Goal: Transaction & Acquisition: Purchase product/service

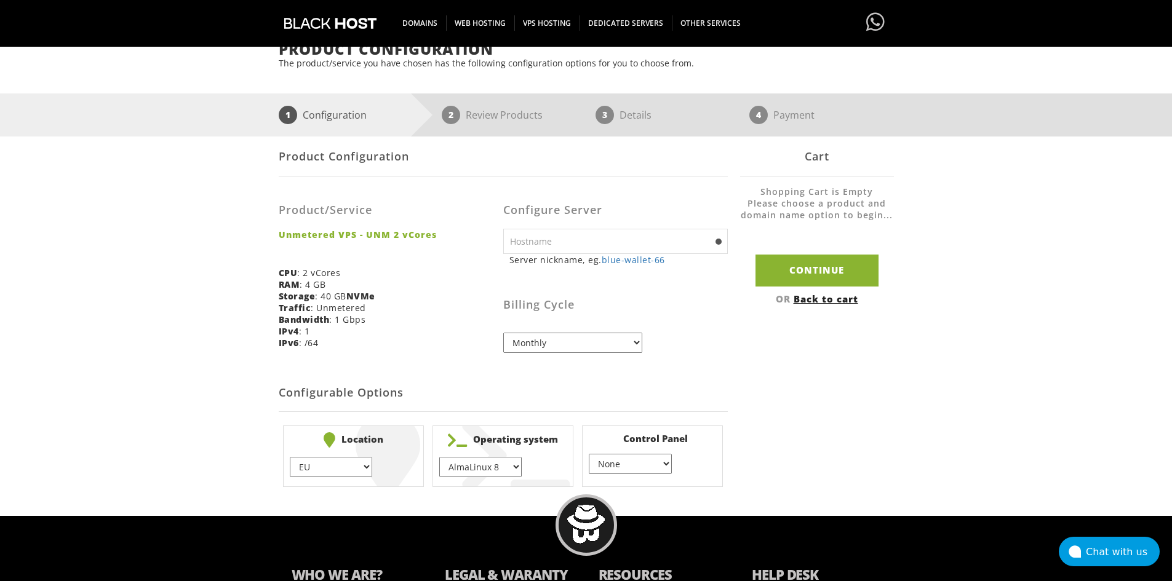
scroll to position [123, 0]
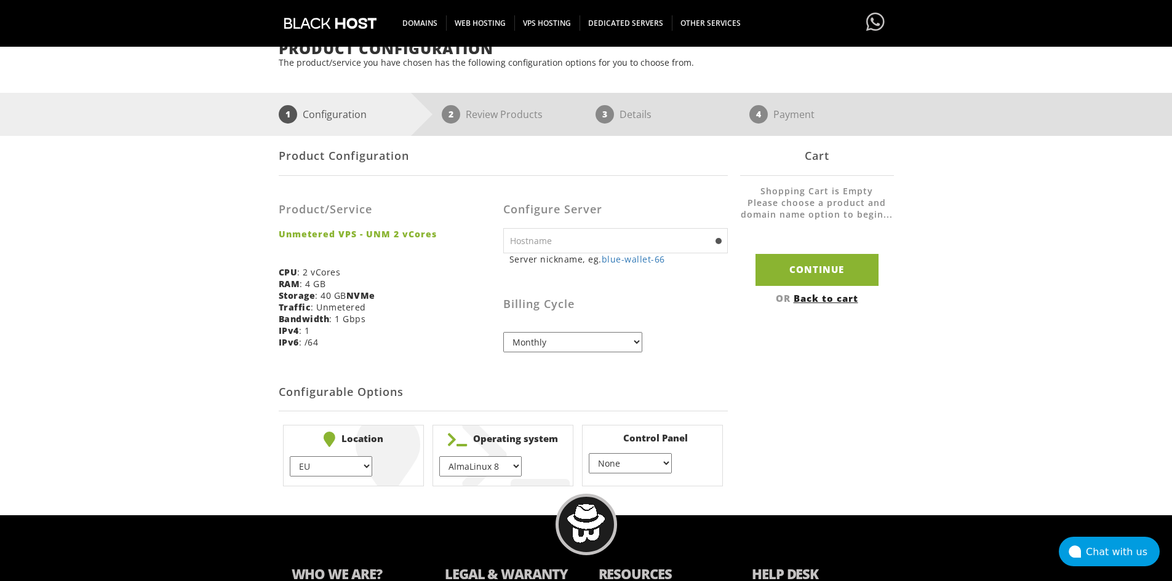
click at [598, 241] on input "text" at bounding box center [615, 240] width 225 height 25
click at [719, 302] on h3 "Billing Cycle" at bounding box center [615, 304] width 225 height 12
click at [617, 348] on select "Monthly Quarterly (Save: ~5%) Semi-Annually (Save: ~10%) Annually (Save: ~15%) …" at bounding box center [572, 342] width 139 height 20
select select "annually"
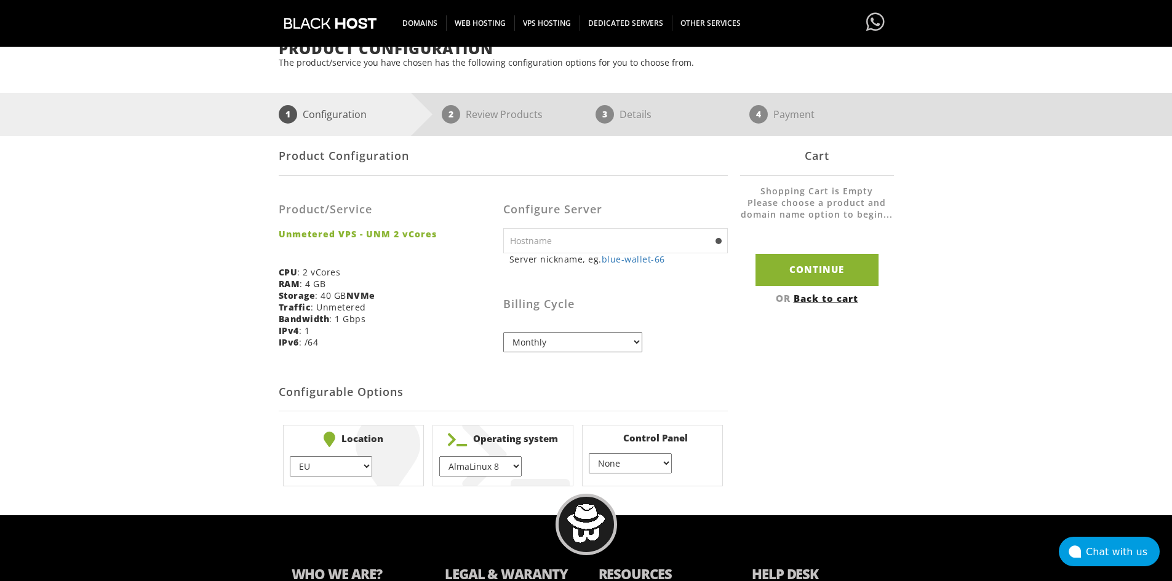
click at [503, 332] on select "Monthly Quarterly (Save: ~5%) Semi-Annually (Save: ~10%) Annually (Save: ~15%) …" at bounding box center [572, 342] width 139 height 20
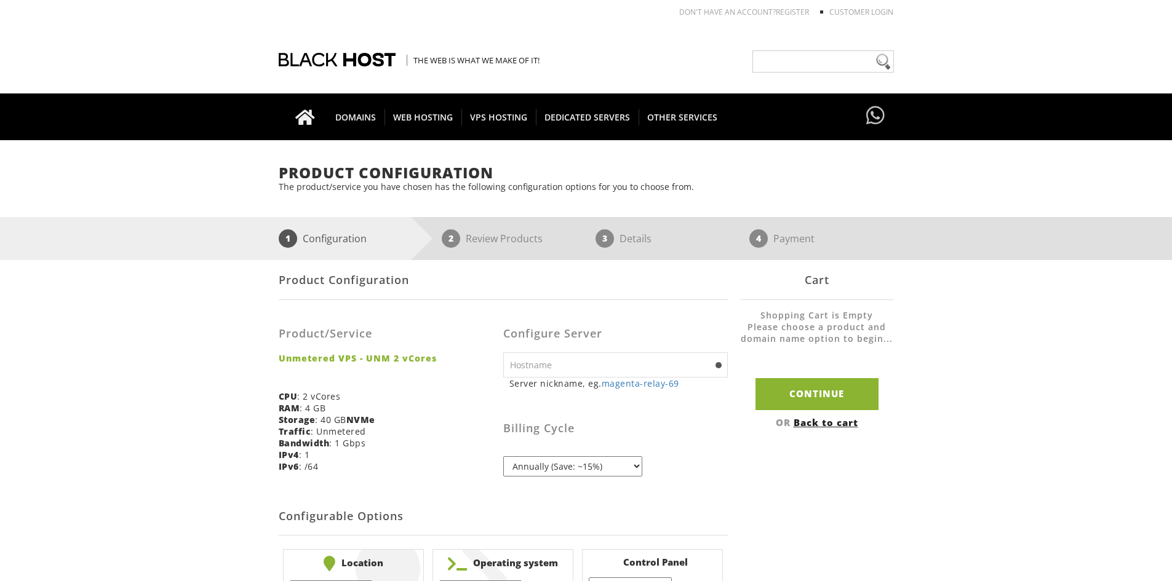
click at [716, 380] on small "Server nickname, eg. magenta-relay-69" at bounding box center [618, 384] width 218 height 12
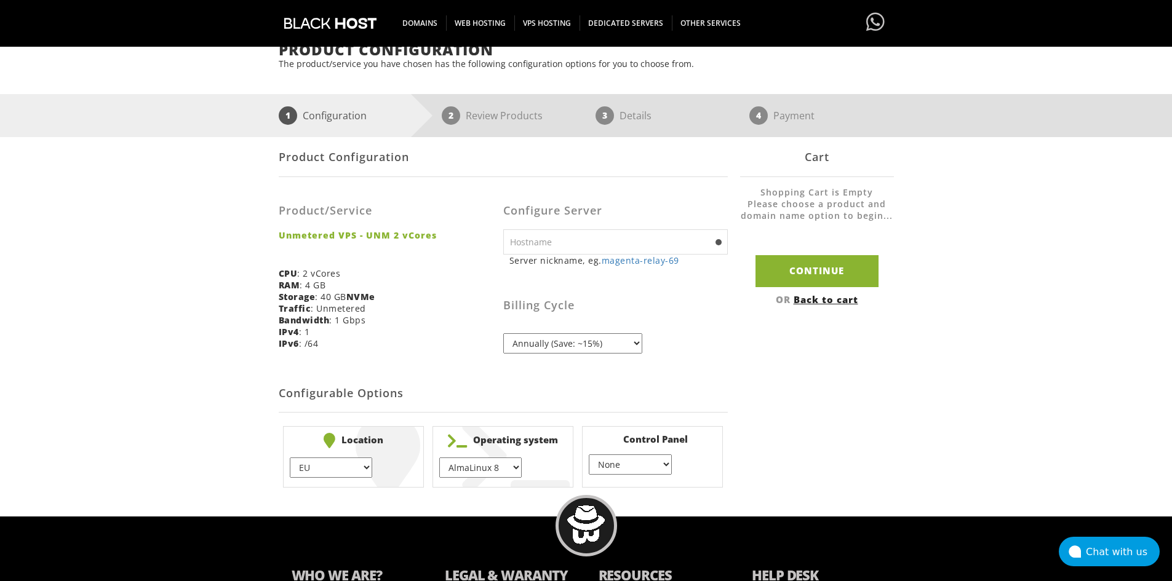
scroll to position [185, 0]
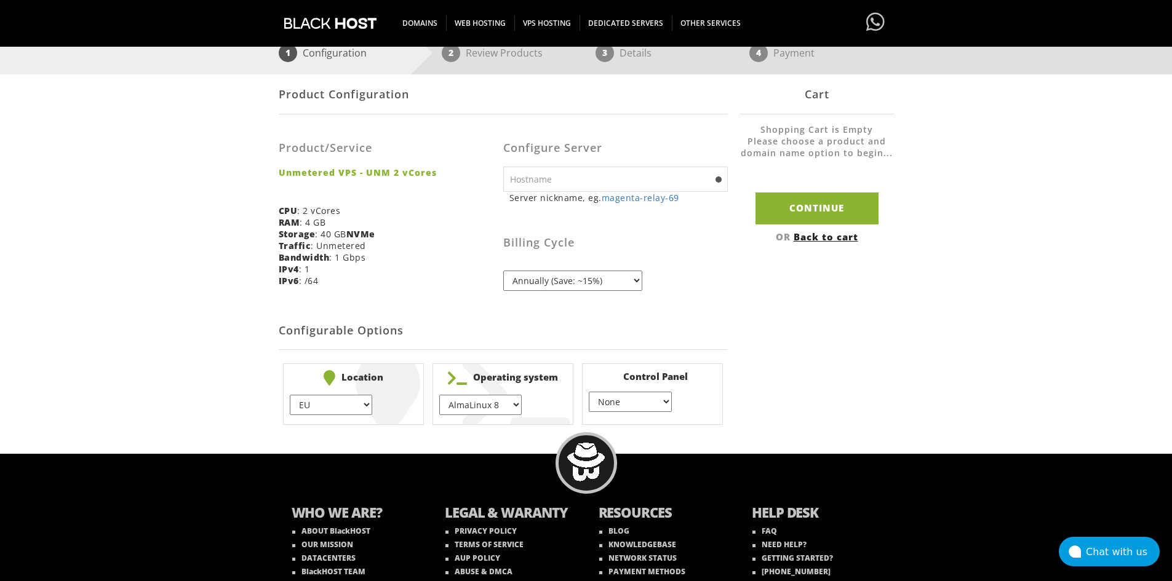
click at [371, 404] on select "EU } USA } London } Amsterdam } Vienna } Chicago }" at bounding box center [331, 405] width 82 height 20
select select "1226"
click at [290, 395] on select "EU } USA } London } Amsterdam } Vienna } Chicago }" at bounding box center [331, 405] width 82 height 20
click at [504, 408] on select "AlmaLinux 8 } AlmaLinux 9 } AlmaLinux 10 } Rocky Linux 8 } Rocky Linux 9 } Cent…" at bounding box center [480, 405] width 82 height 20
select select "1208"
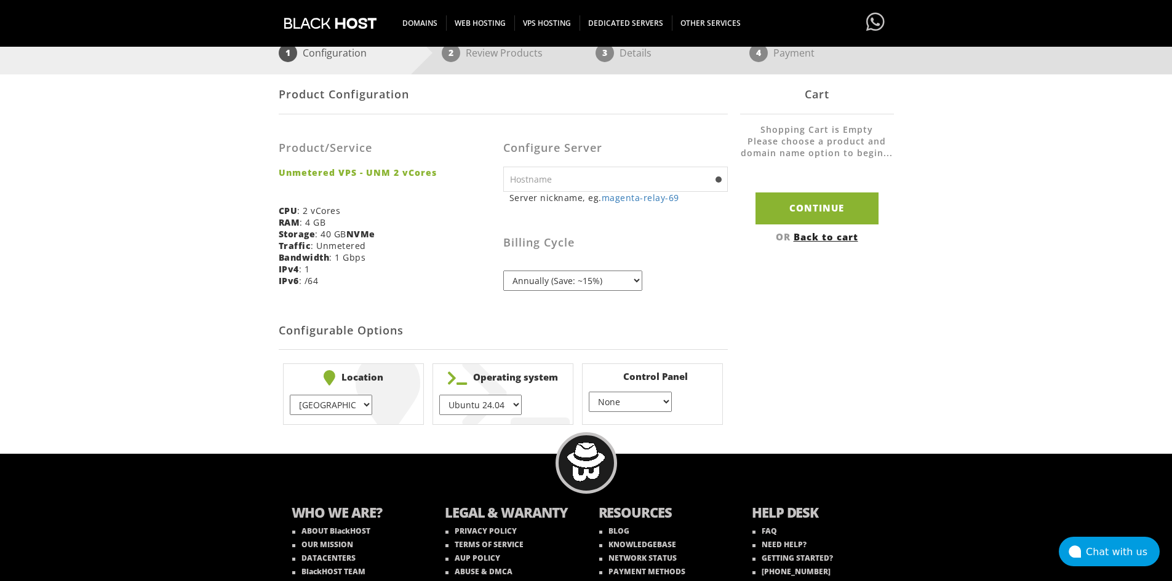
click at [439, 395] on select "AlmaLinux 8 } AlmaLinux 9 } AlmaLinux 10 } Rocky Linux 8 } Rocky Linux 9 } Cent…" at bounding box center [480, 405] width 82 height 20
click at [762, 383] on div "Product Configuration Product/Service Unmetered VPS - UNM 2 vCores CPU : 2 vCor…" at bounding box center [586, 251] width 615 height 355
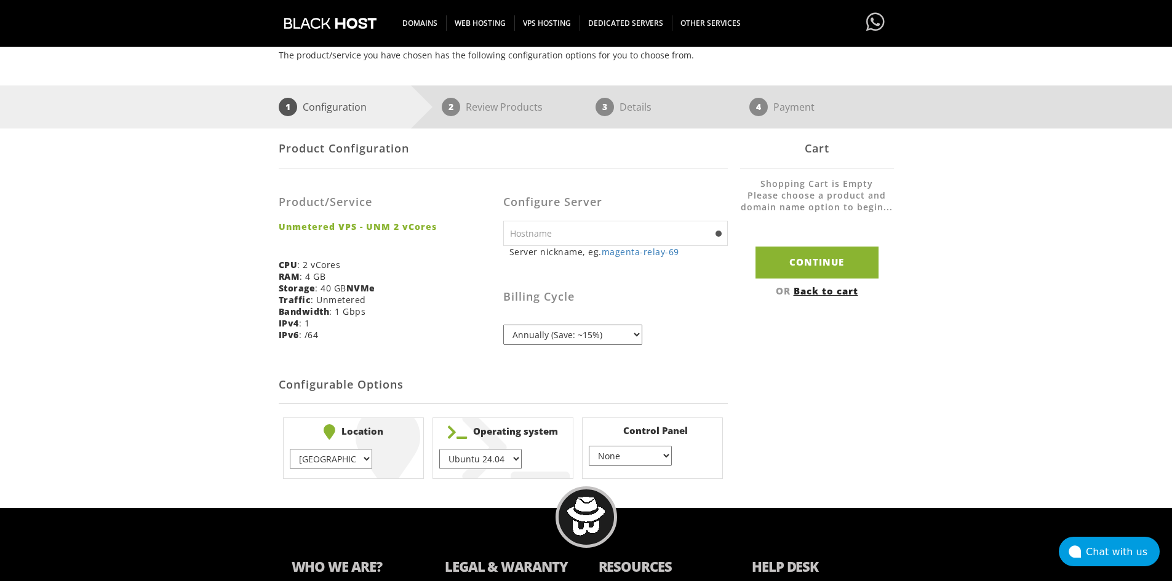
scroll to position [123, 0]
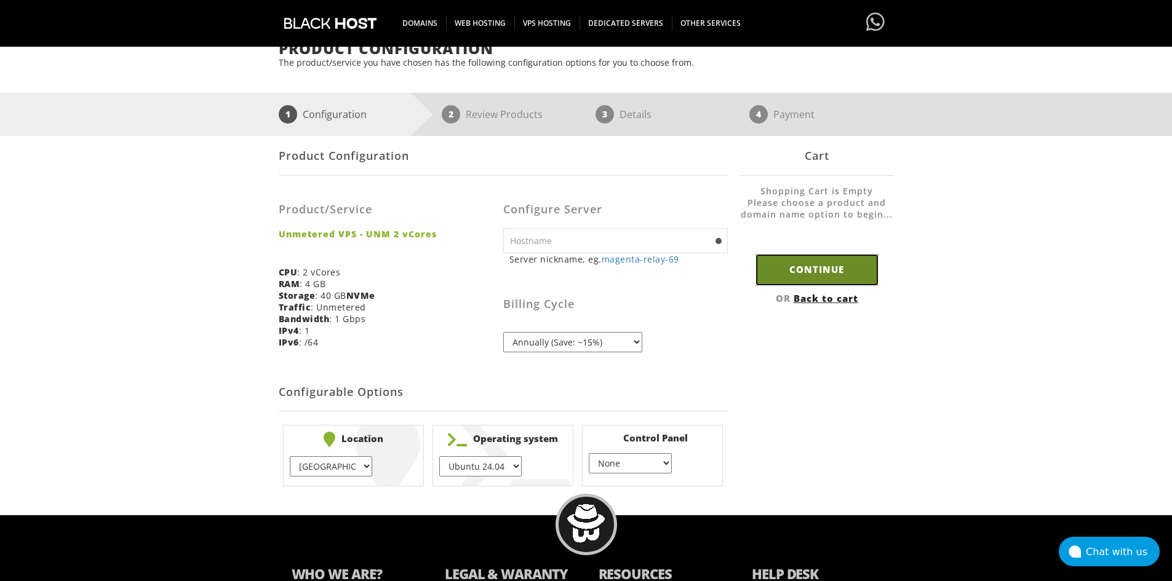
click at [785, 271] on input "Continue" at bounding box center [817, 269] width 123 height 31
type input "magenta-relay-69"
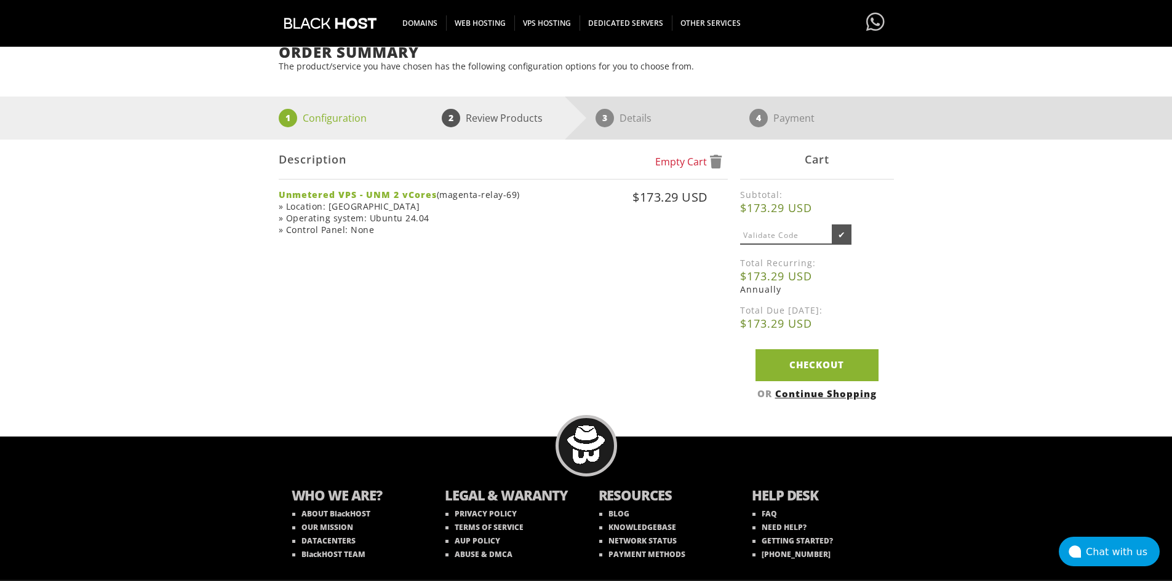
scroll to position [123, 0]
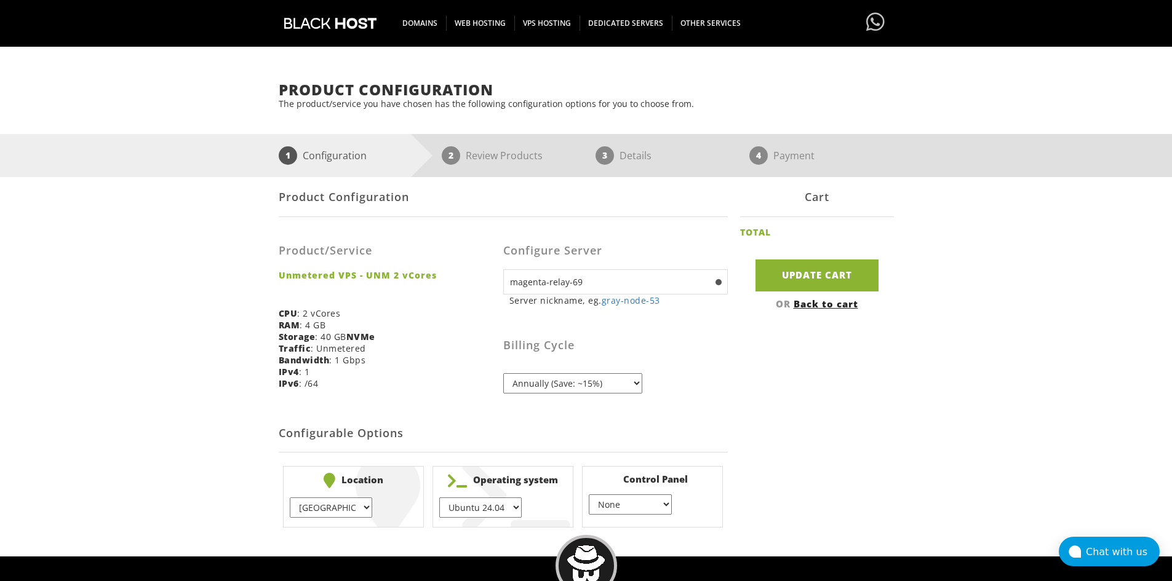
scroll to position [49, 0]
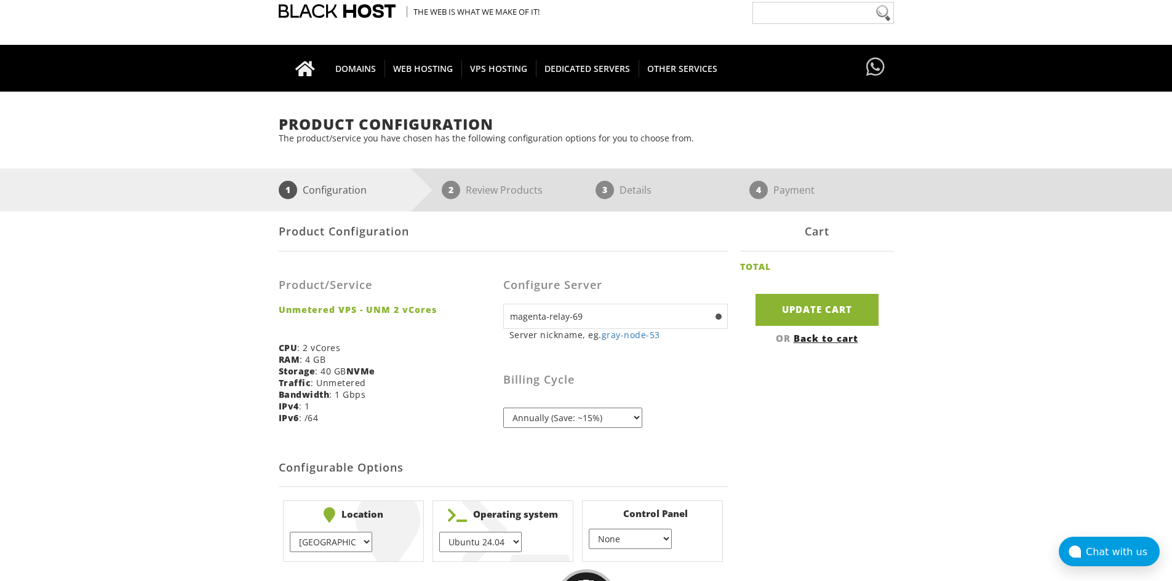
click at [624, 417] on select "Monthly Quarterly (Save: ~5%) Semi-Annually (Save: ~10%) Annually (Save: ~15%) …" at bounding box center [572, 418] width 139 height 20
click at [701, 418] on div "Billing Cycle Monthly Quarterly (Save: ~5%) Semi-Annually (Save: ~10%) Annually…" at bounding box center [615, 389] width 225 height 78
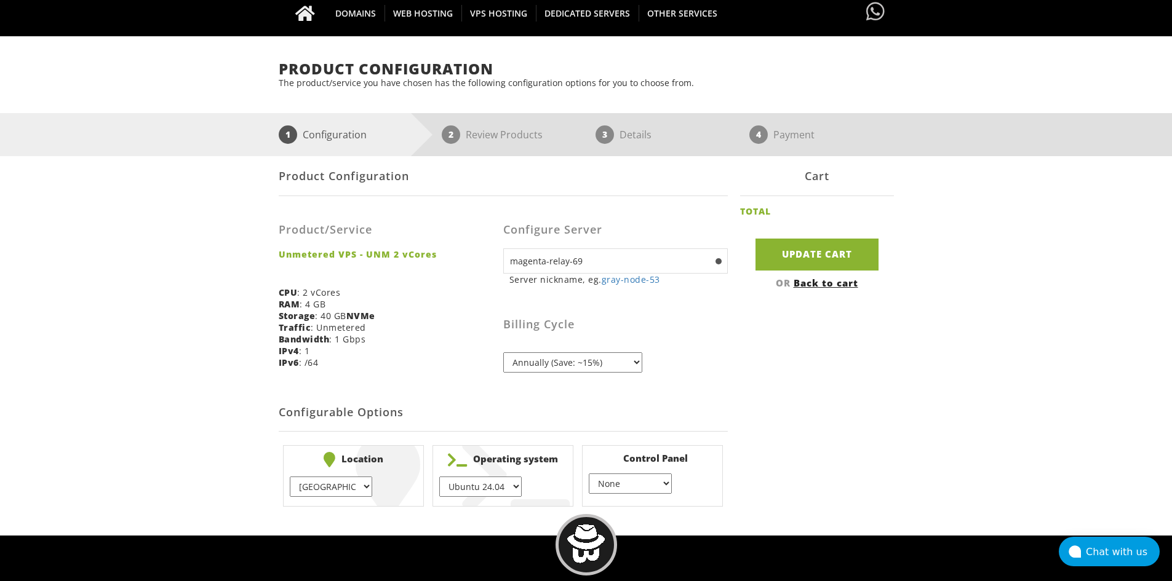
scroll to position [110, 0]
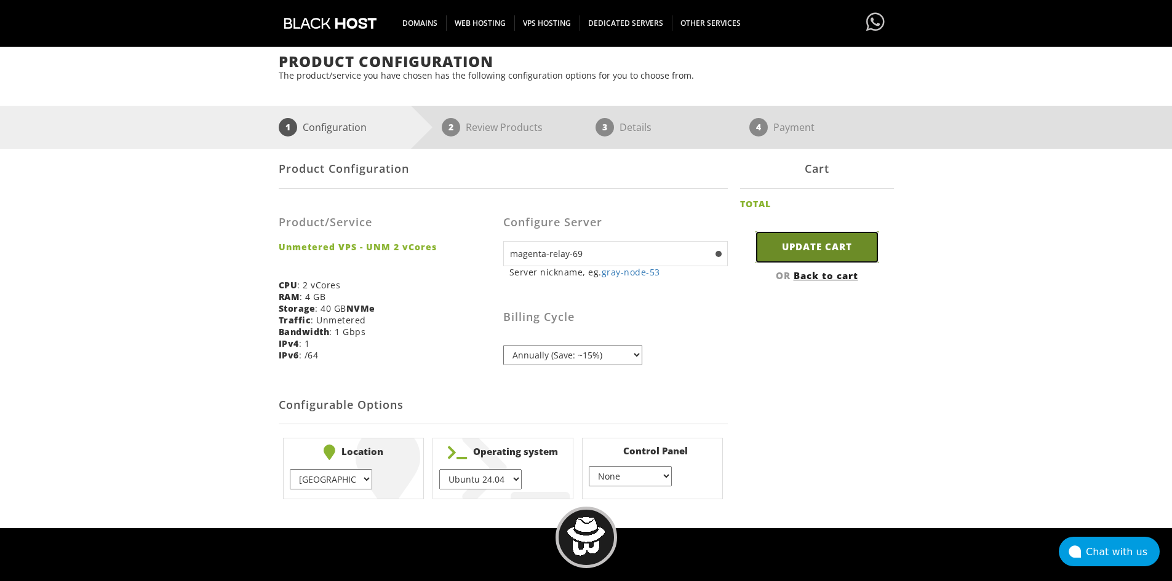
click at [787, 248] on input "Update Cart" at bounding box center [817, 246] width 123 height 31
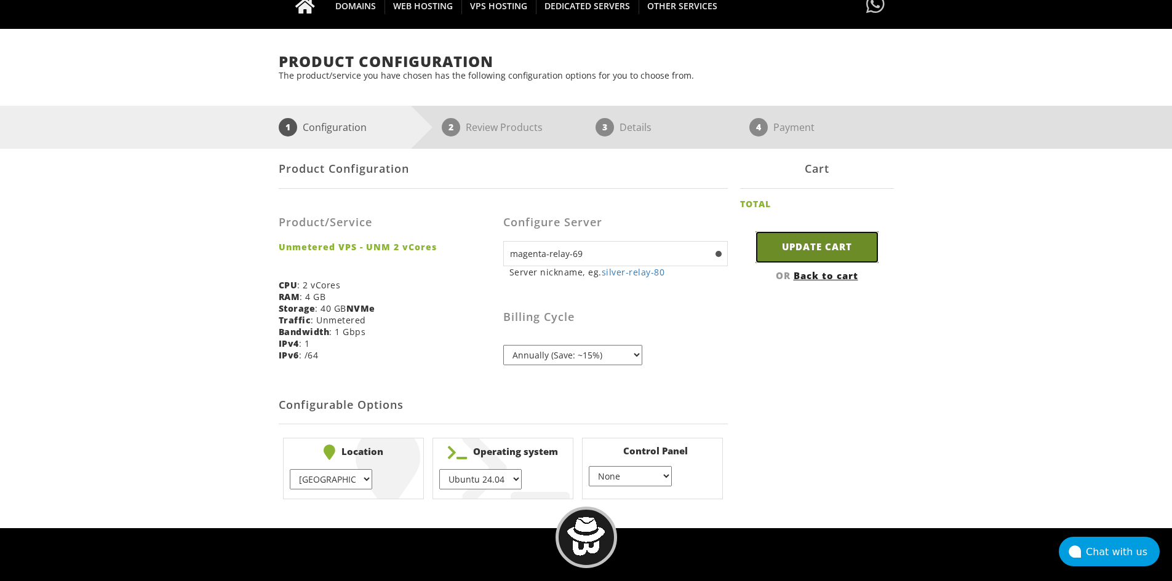
click at [809, 249] on input "Update Cart" at bounding box center [817, 246] width 123 height 31
